Goal: Navigation & Orientation: Find specific page/section

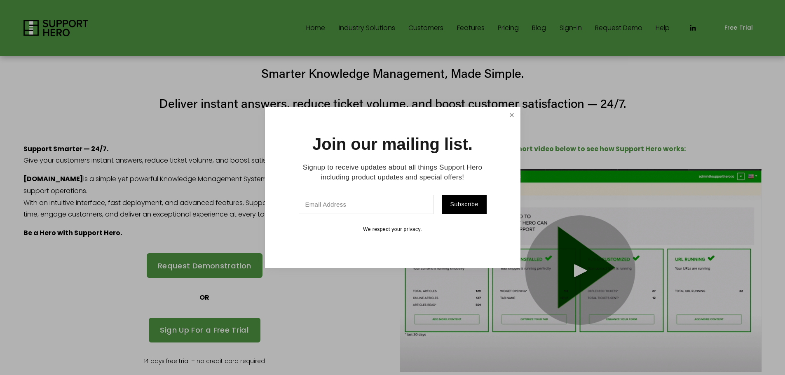
click at [506, 119] on link "Close" at bounding box center [511, 115] width 14 height 14
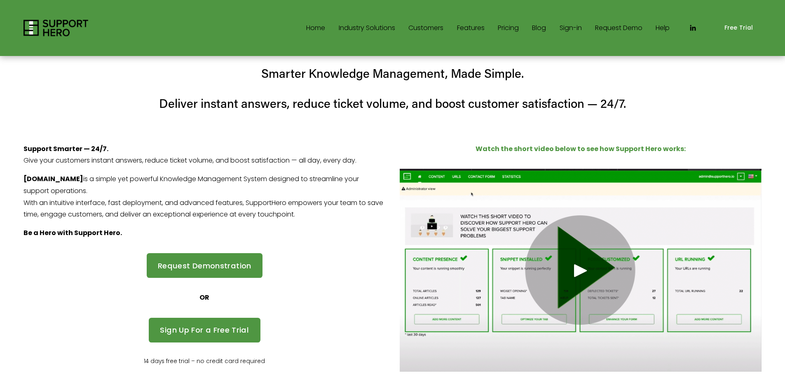
click at [513, 26] on link "Pricing" at bounding box center [508, 27] width 21 height 13
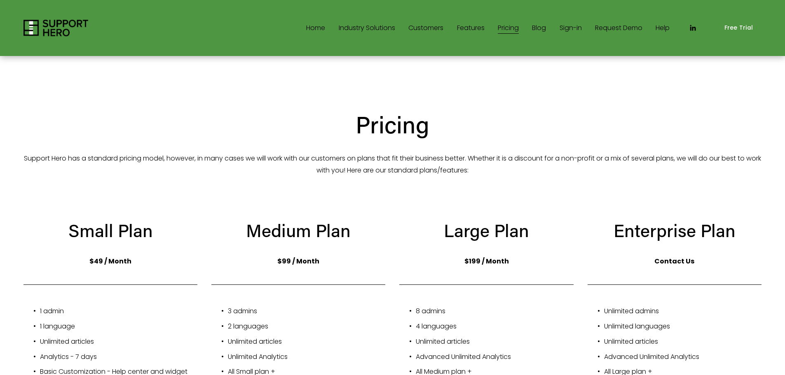
click at [475, 21] on div "Home Industry Solutions Retail SaaS" at bounding box center [346, 28] width 646 height 16
click at [473, 25] on link "Features" at bounding box center [471, 27] width 28 height 13
